Goal: Check status

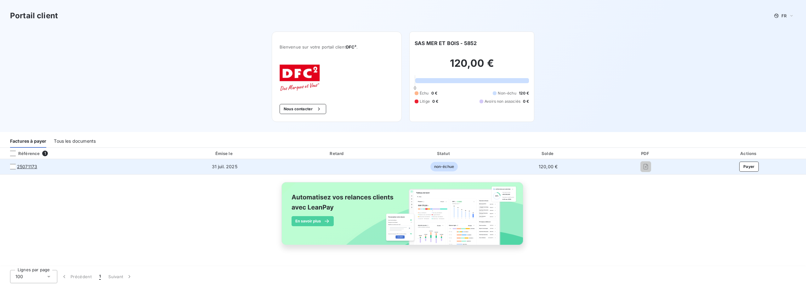
click at [32, 166] on tcxspan "25071173" at bounding box center [27, 166] width 20 height 6
click at [24, 166] on tcxspan "25071173" at bounding box center [27, 166] width 20 height 6
click at [20, 166] on tcxspan "25071173" at bounding box center [27, 166] width 20 height 6
click at [14, 167] on div at bounding box center [13, 167] width 6 height 6
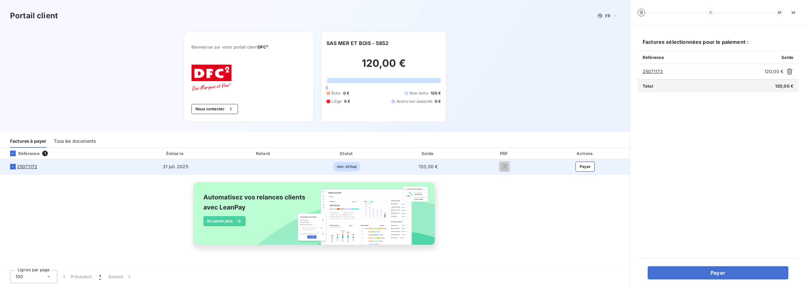
click at [23, 166] on tcxspan "25071173" at bounding box center [27, 166] width 20 height 6
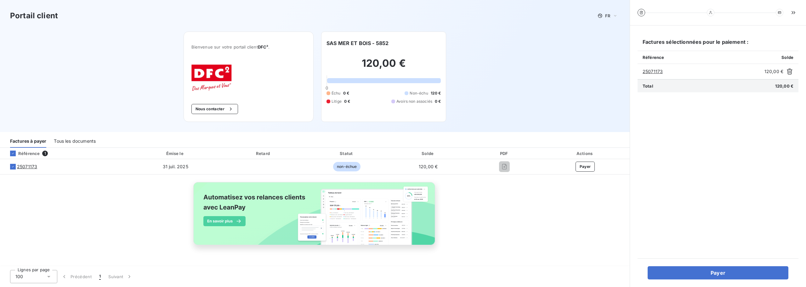
click at [70, 142] on div "Tous les documents" at bounding box center [75, 140] width 42 height 13
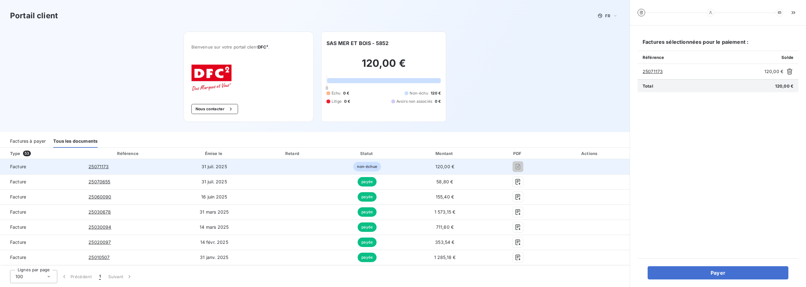
click at [103, 167] on tcxspan "25071173" at bounding box center [98, 166] width 20 height 5
